Goal: Information Seeking & Learning: Find specific fact

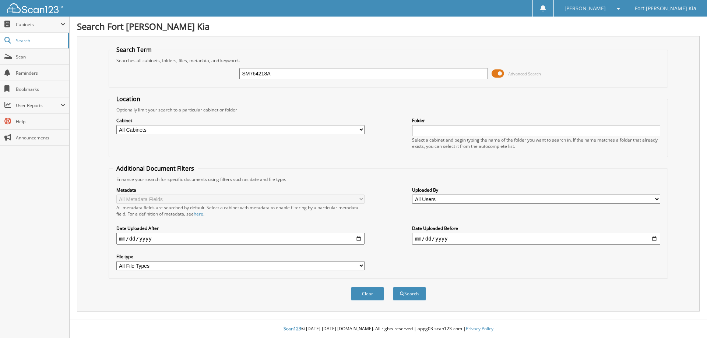
type input "SM764218A"
click at [393, 287] on button "Search" at bounding box center [409, 294] width 33 height 14
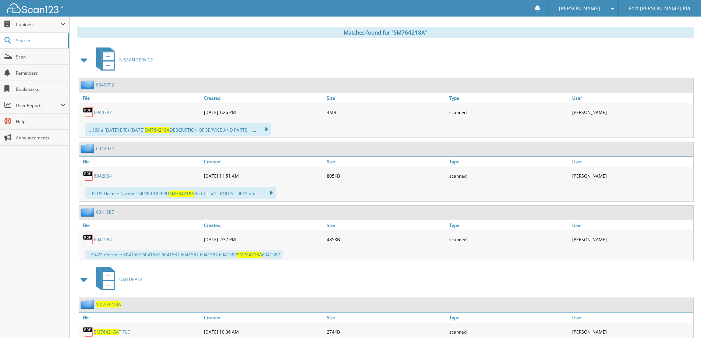
scroll to position [322, 0]
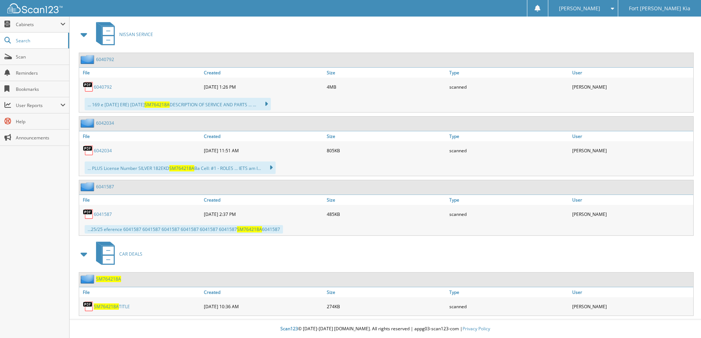
click at [107, 279] on span "SM764218A" at bounding box center [108, 279] width 25 height 6
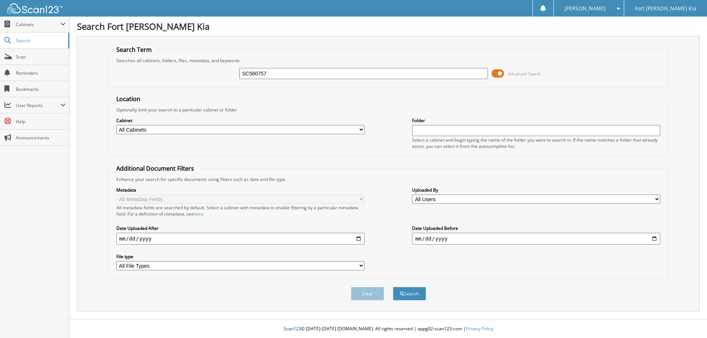
type input "SC560757"
click at [393, 287] on button "Search" at bounding box center [409, 294] width 33 height 14
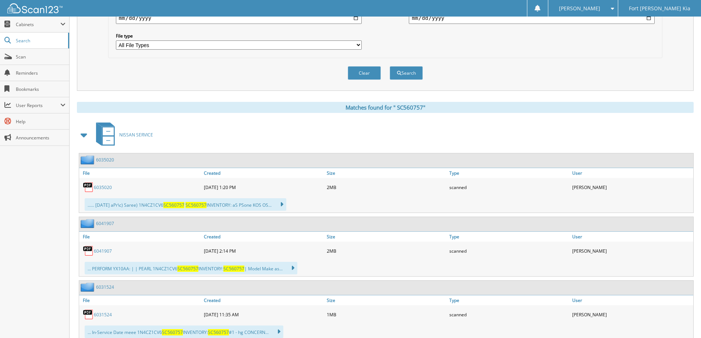
scroll to position [416, 0]
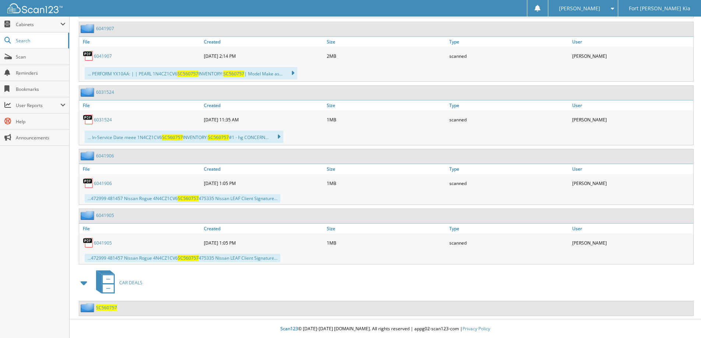
click at [106, 308] on span "S C 5 6 0 7 5 7" at bounding box center [106, 308] width 21 height 6
